Goal: Find specific page/section: Find specific page/section

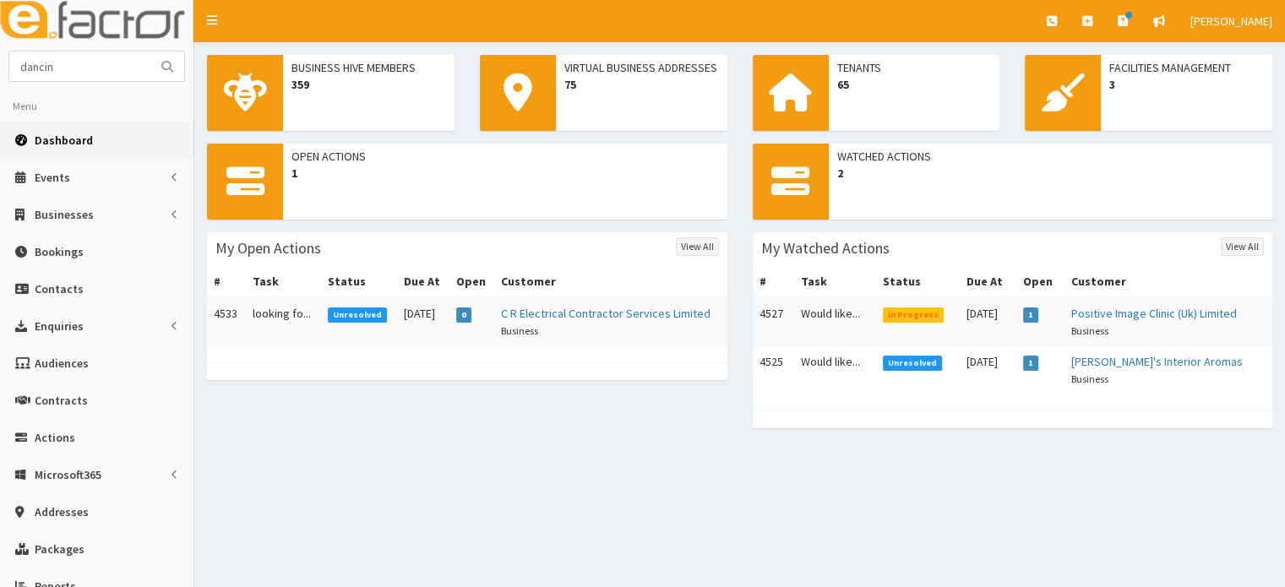
type input "dancin"
click at [150, 52] on button "submit" at bounding box center [167, 67] width 34 height 30
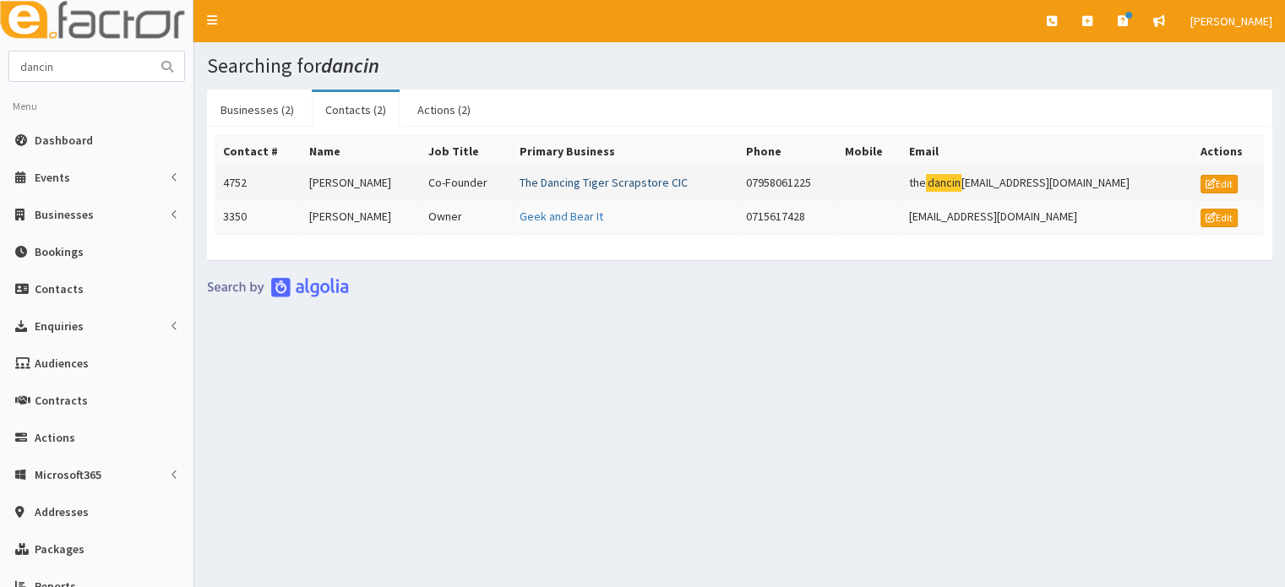
click at [581, 183] on link "The Dancing Tiger Scrapstore CIC" at bounding box center [603, 182] width 168 height 15
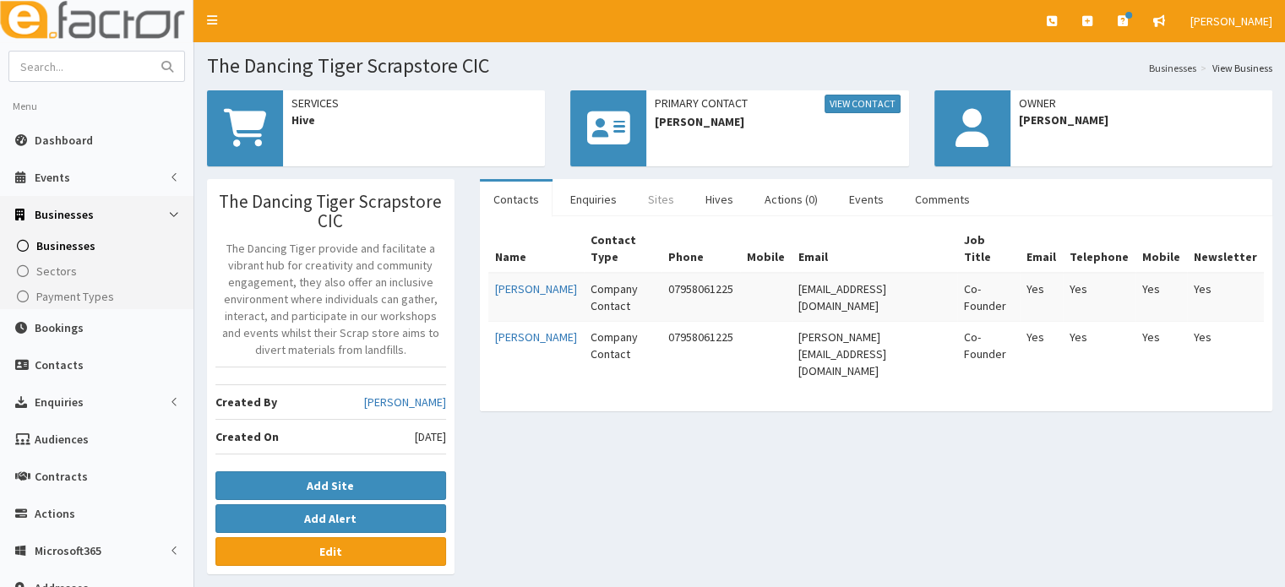
click at [670, 195] on link "Sites" at bounding box center [660, 199] width 53 height 35
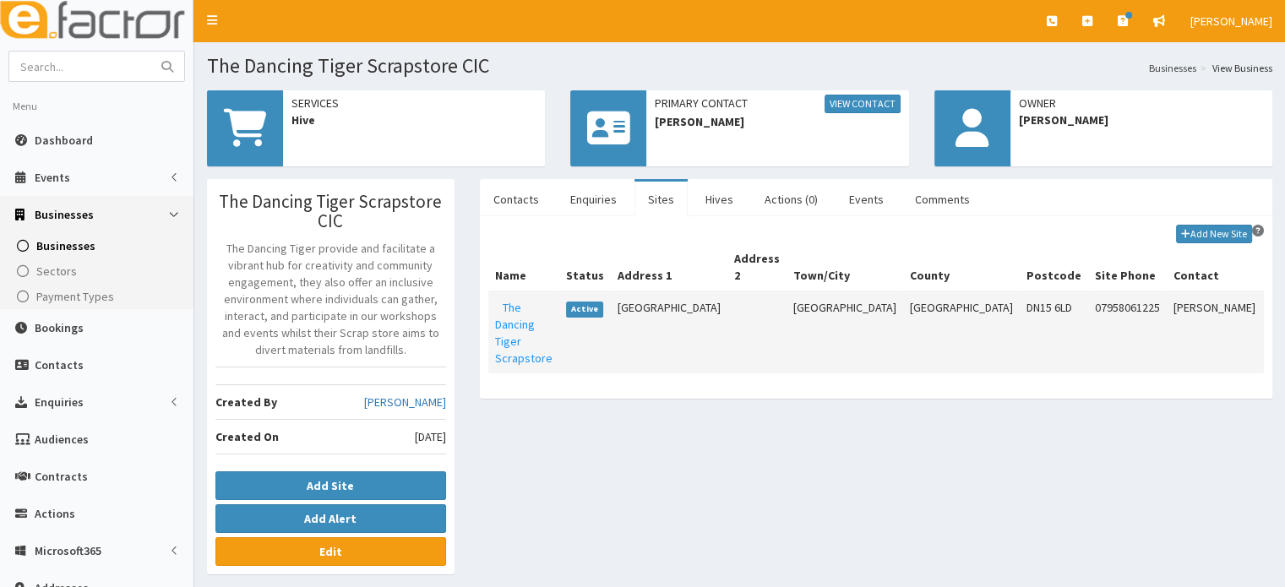
click at [727, 313] on td at bounding box center [756, 332] width 59 height 82
click at [470, 60] on h1 "The Dancing Tiger Scrapstore CIC" at bounding box center [739, 66] width 1065 height 22
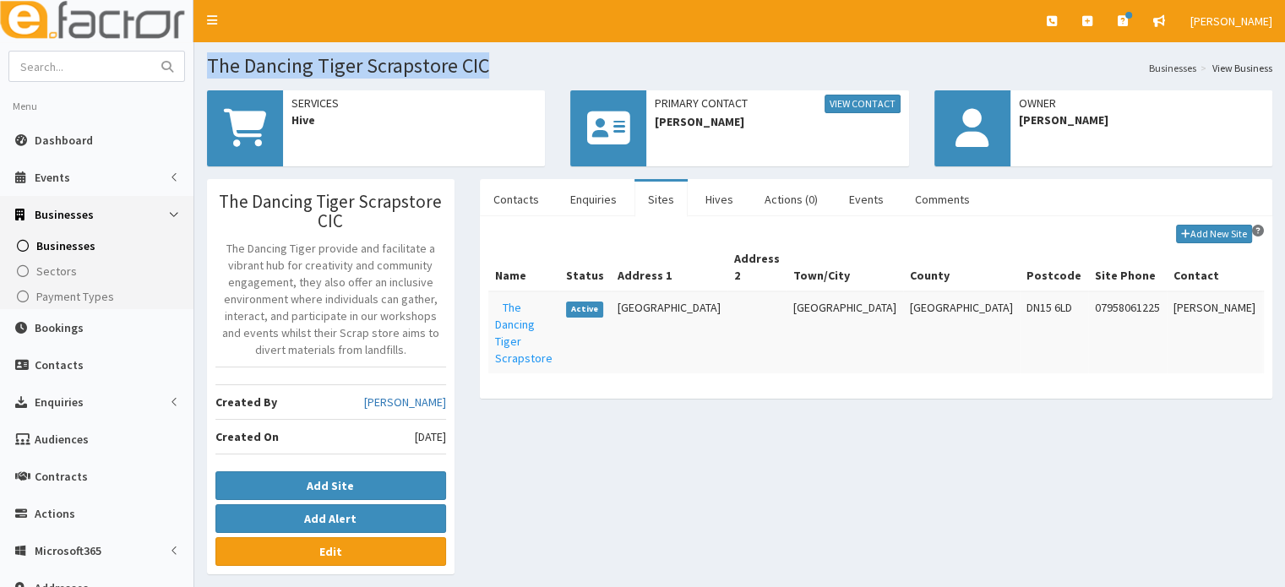
click at [470, 60] on h1 "The Dancing Tiger Scrapstore CIC" at bounding box center [739, 66] width 1065 height 22
copy section "The Dancing Tiger Scrapstore CIC"
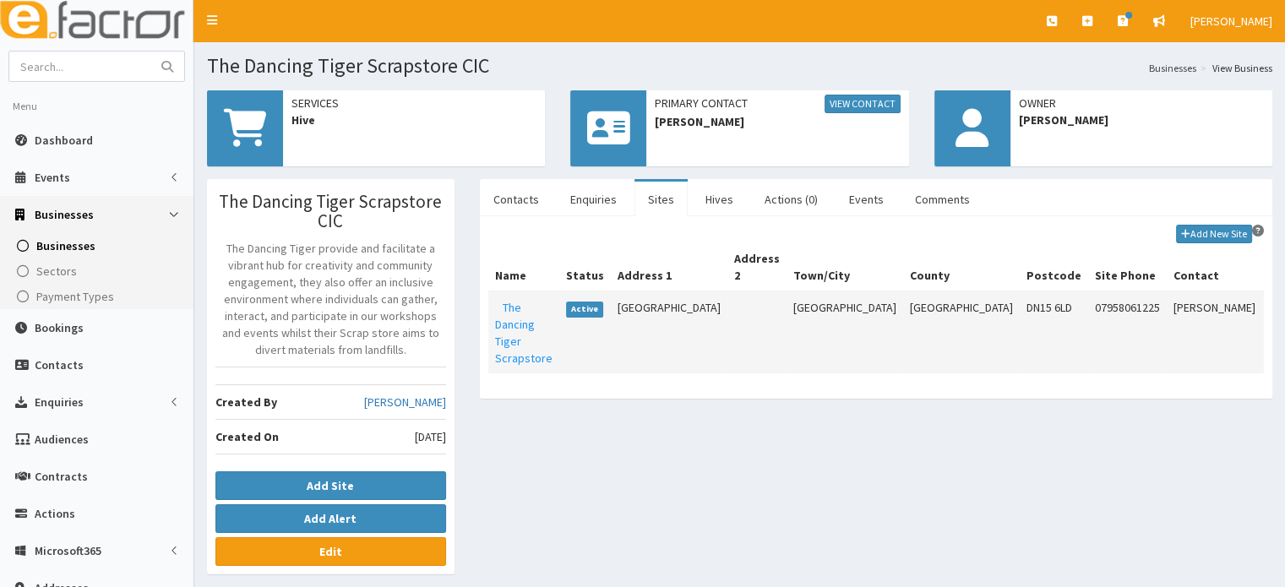
click at [664, 310] on td "Dunstall Street" at bounding box center [669, 332] width 117 height 82
